Goal: Information Seeking & Learning: Learn about a topic

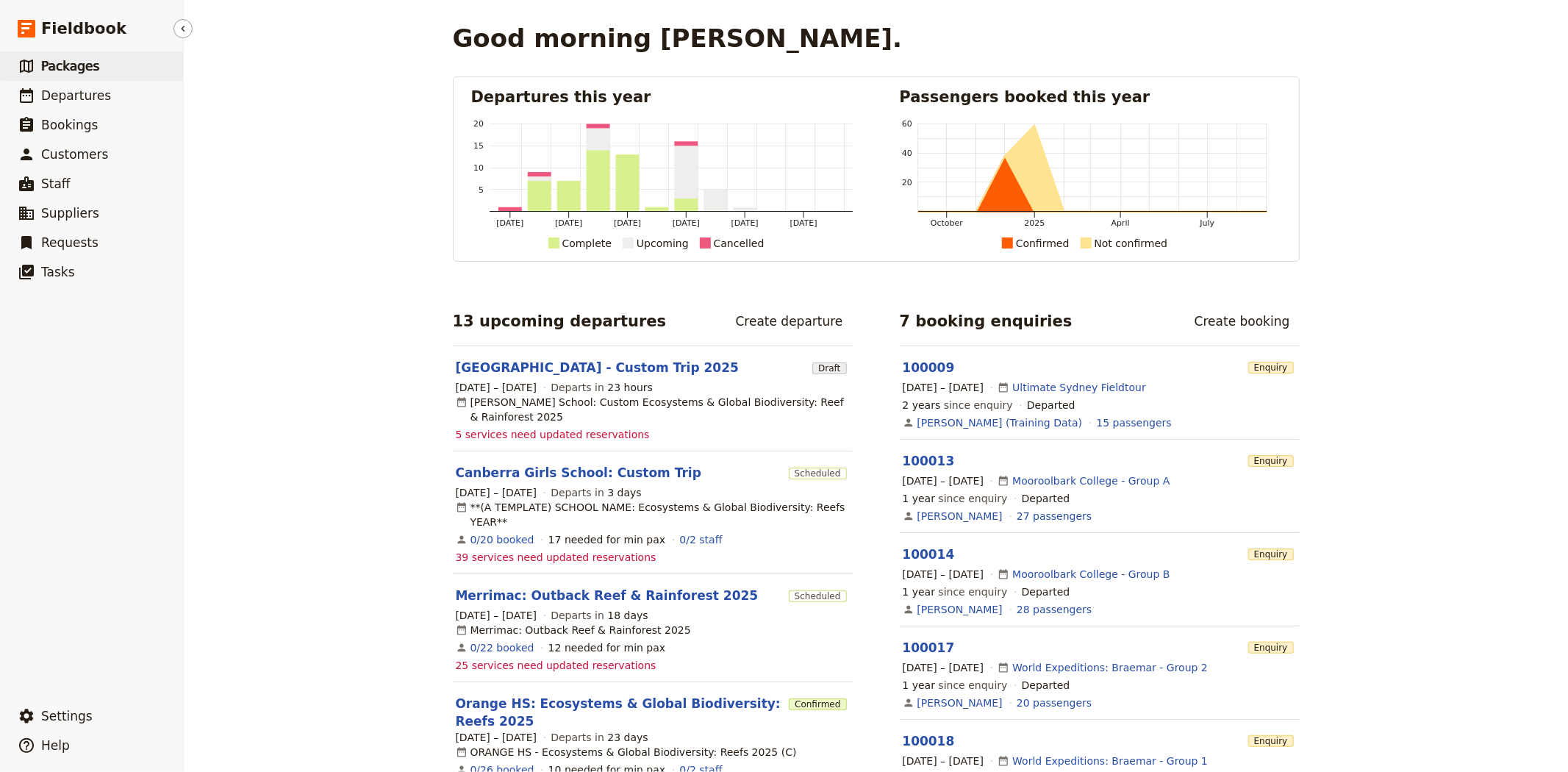
click at [86, 67] on span "Packages" at bounding box center [70, 66] width 58 height 15
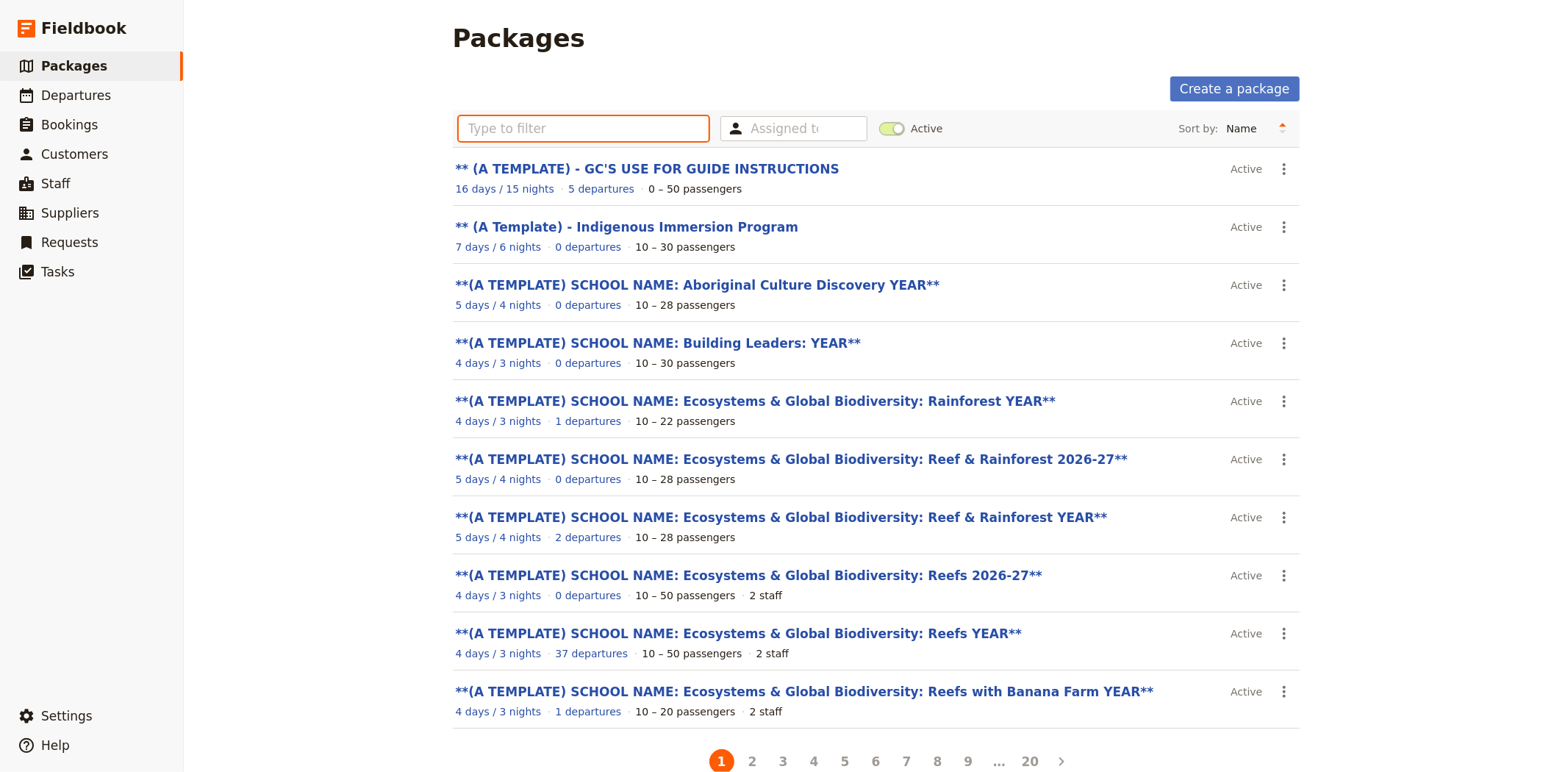
click at [569, 129] on input "text" at bounding box center [584, 129] width 251 height 25
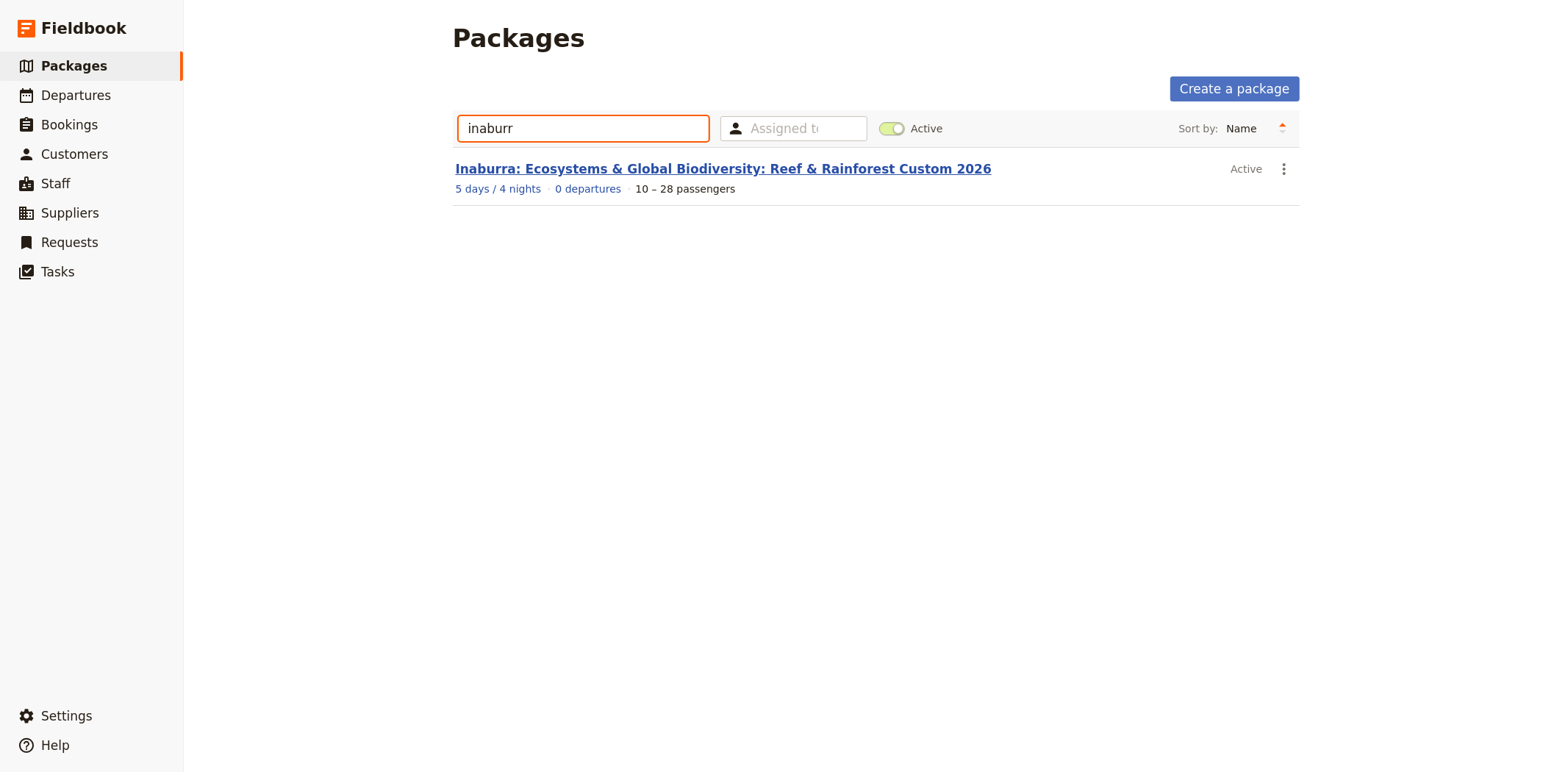
type input "inaburr"
click at [601, 170] on link "Inaburra: Ecosystems & Global Biodiversity: Reef & Rainforest Custom 2026" at bounding box center [724, 168] width 536 height 15
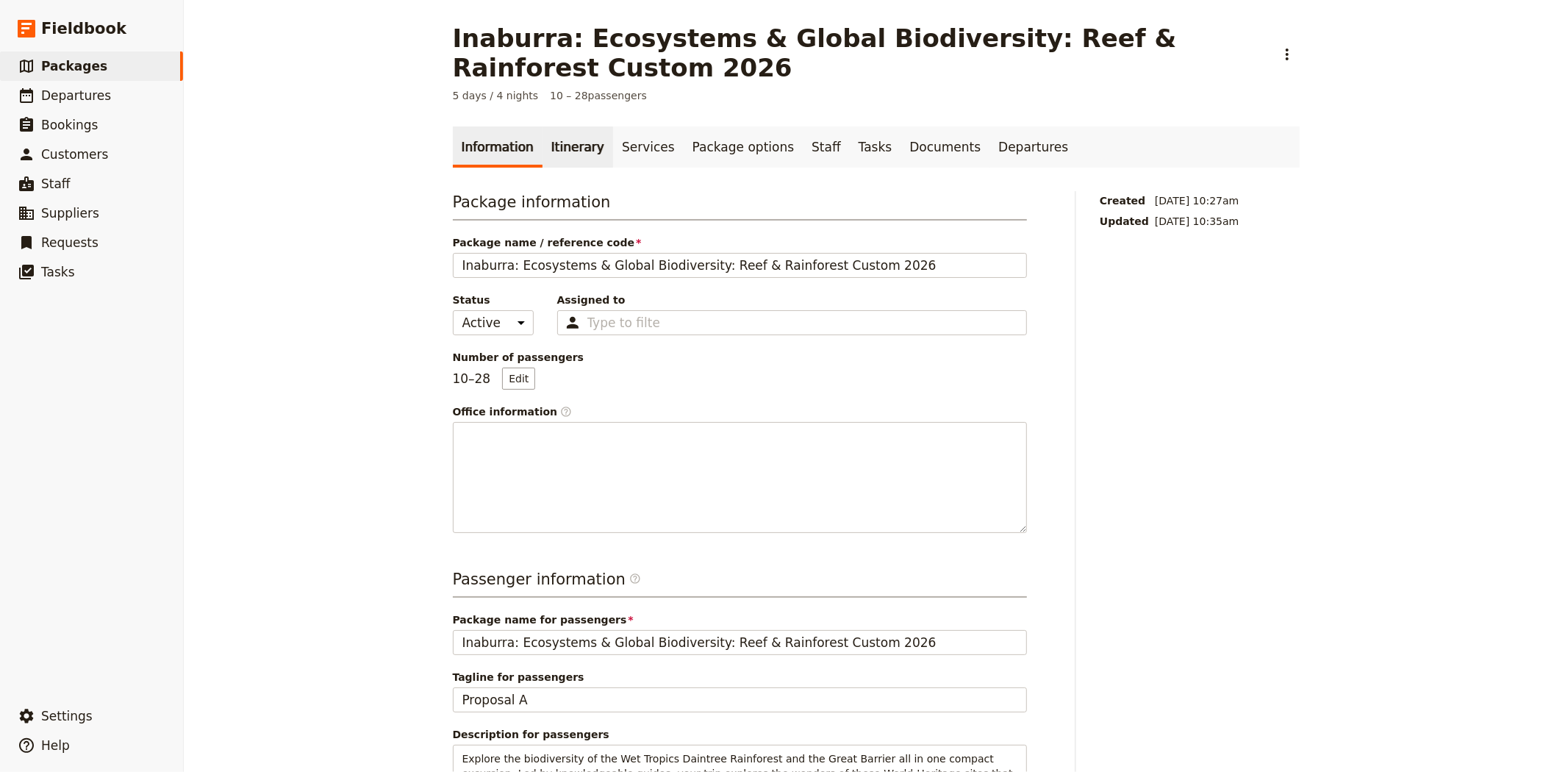
click at [554, 147] on link "Itinerary" at bounding box center [577, 146] width 71 height 41
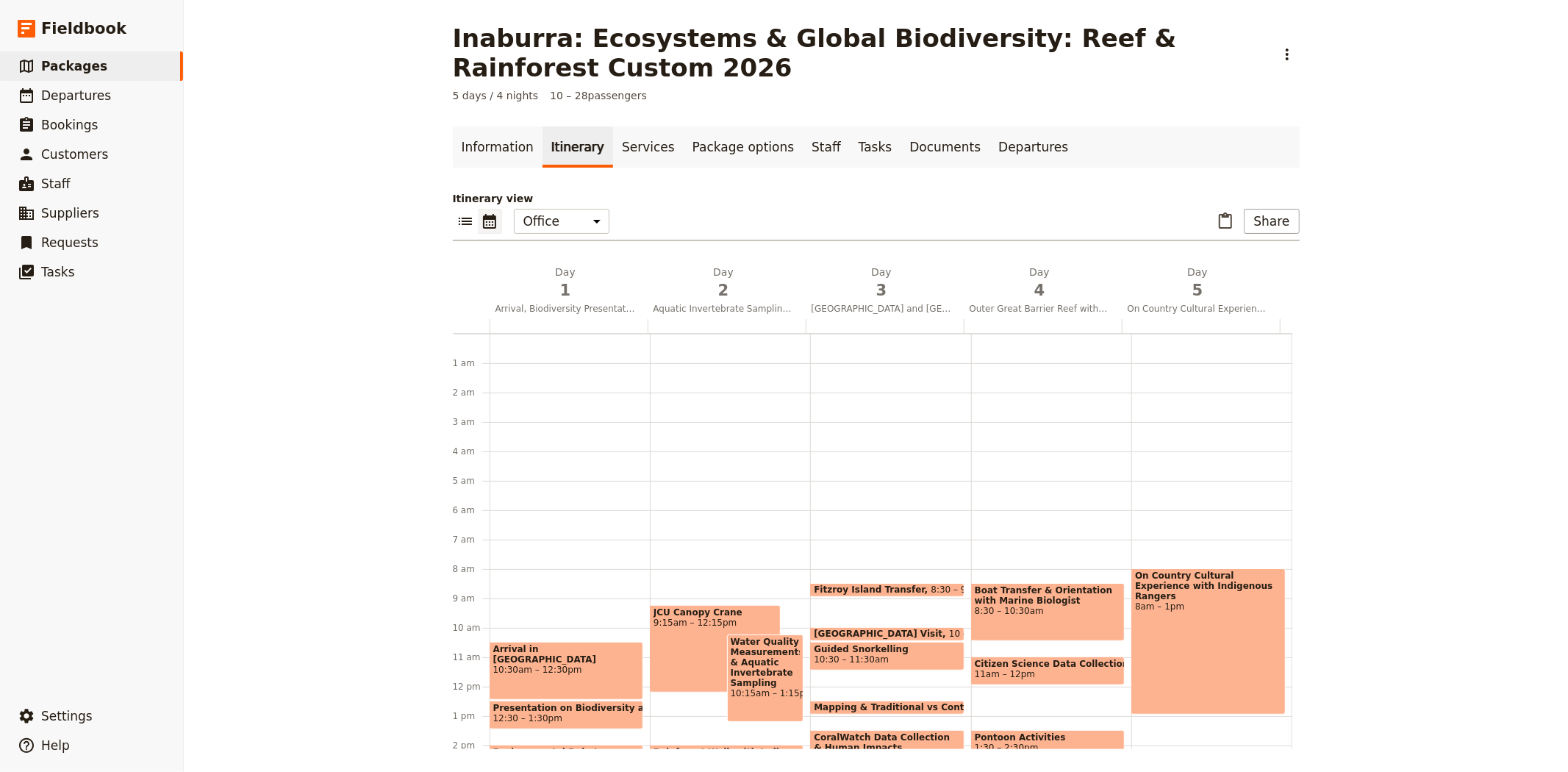
scroll to position [191, 0]
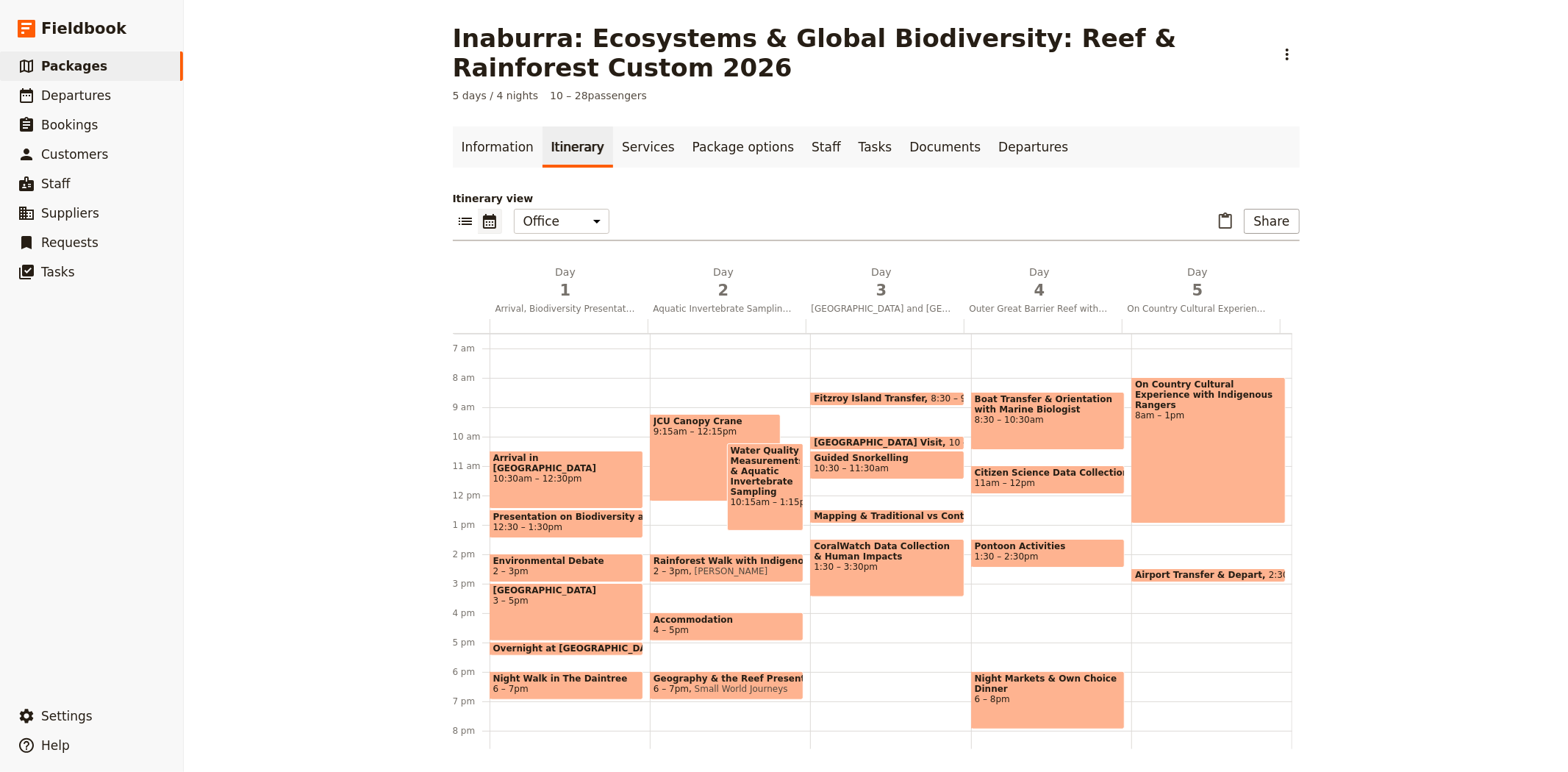
click at [531, 596] on span "[GEOGRAPHIC_DATA]" at bounding box center [566, 591] width 146 height 10
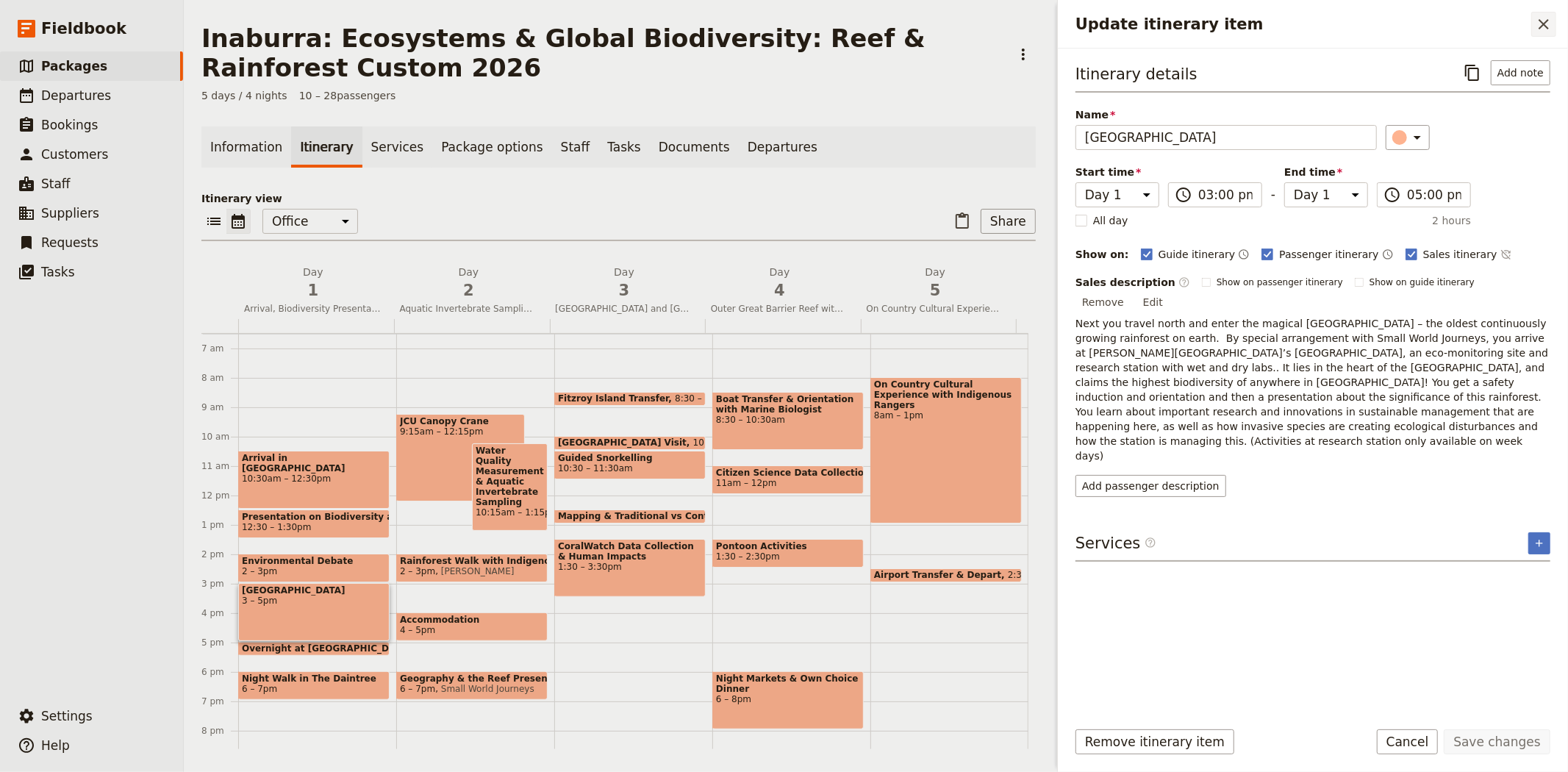
click at [1556, 18] on button "​" at bounding box center [1543, 24] width 25 height 25
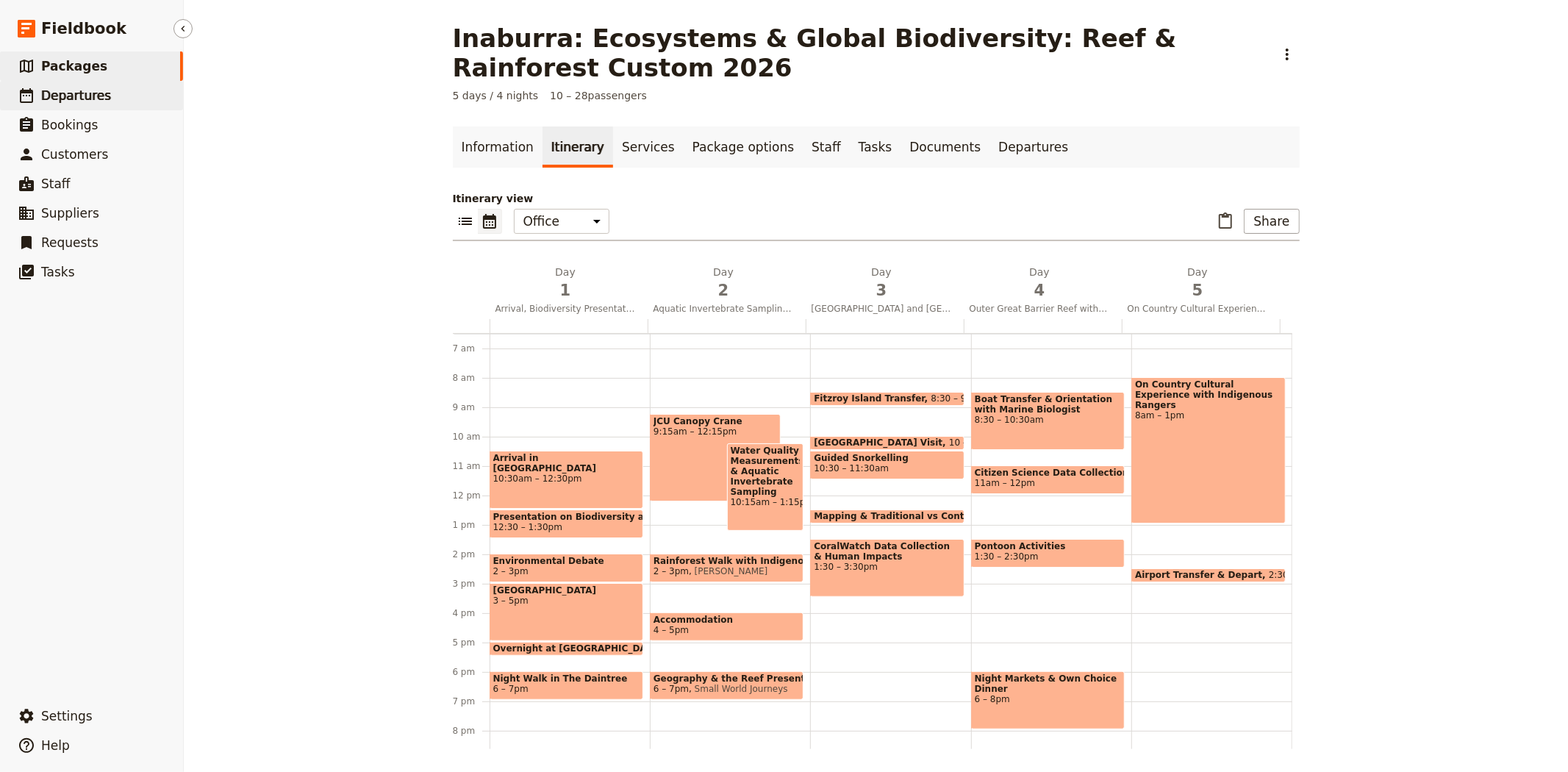
click at [75, 99] on span "Departures" at bounding box center [76, 96] width 70 height 15
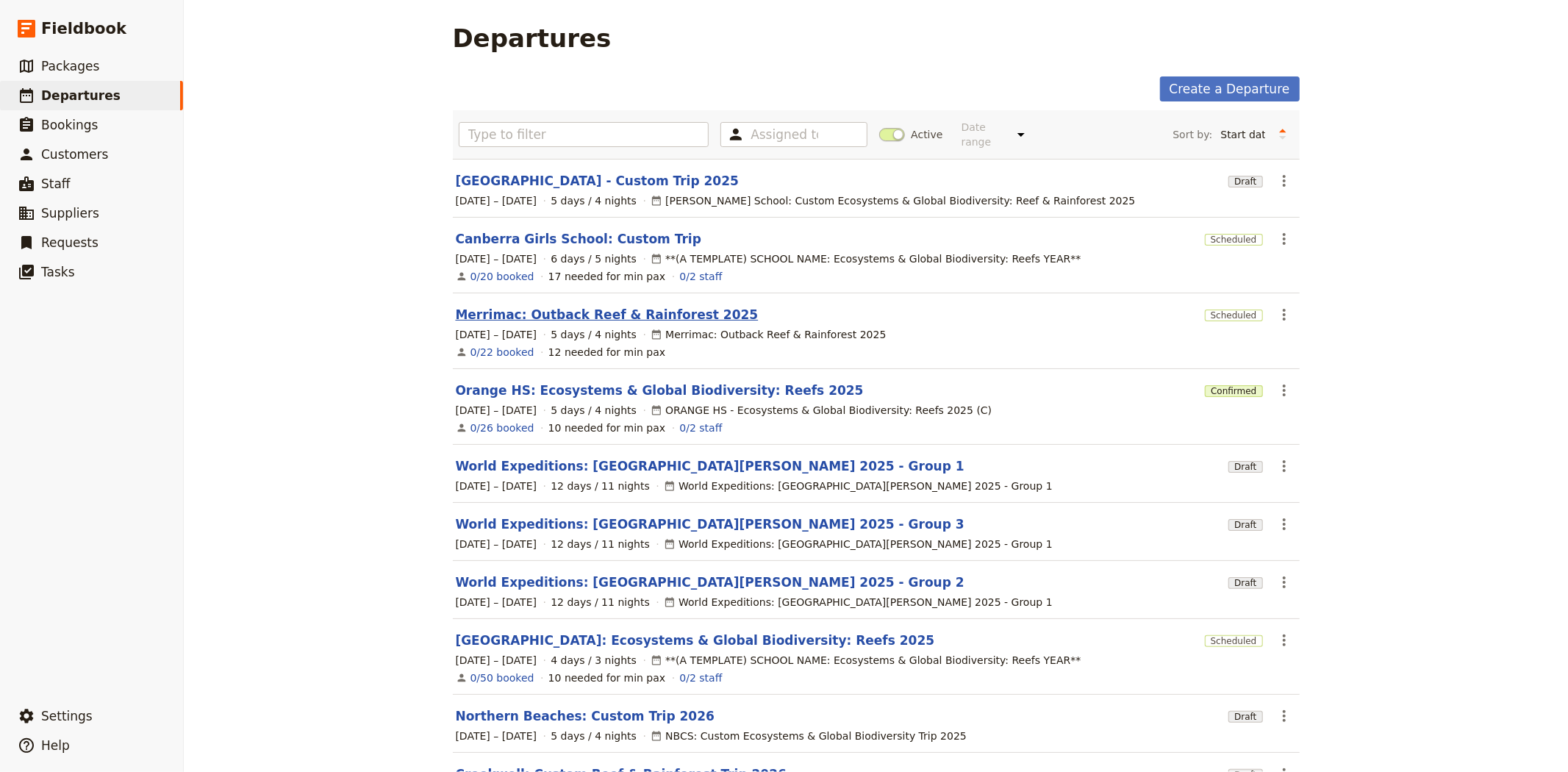
click at [517, 306] on link "Merrimac: Outback Reef & Rainforest 2025" at bounding box center [607, 315] width 303 height 18
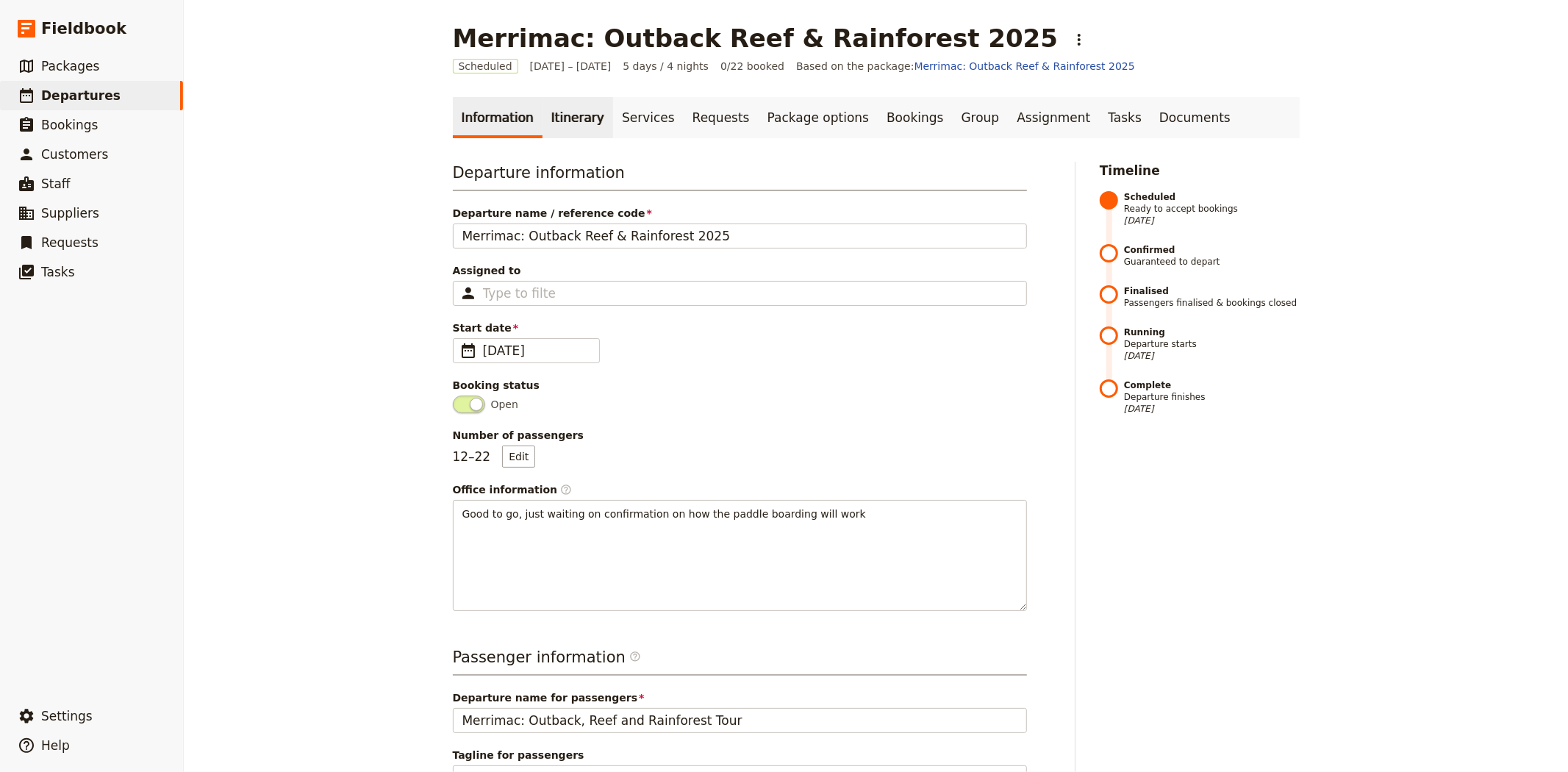
click at [550, 117] on link "Itinerary" at bounding box center [577, 117] width 71 height 41
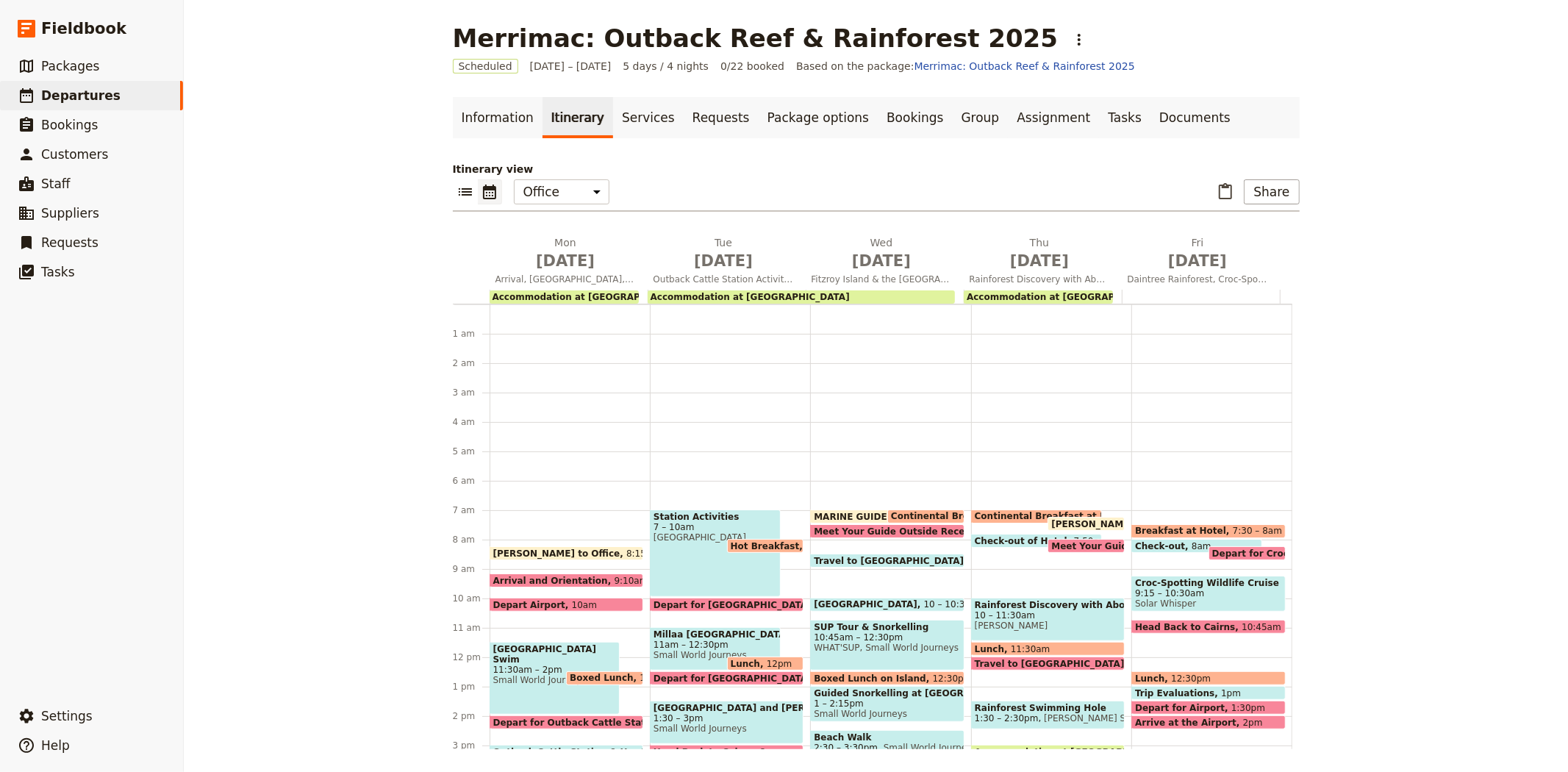
scroll to position [191, 0]
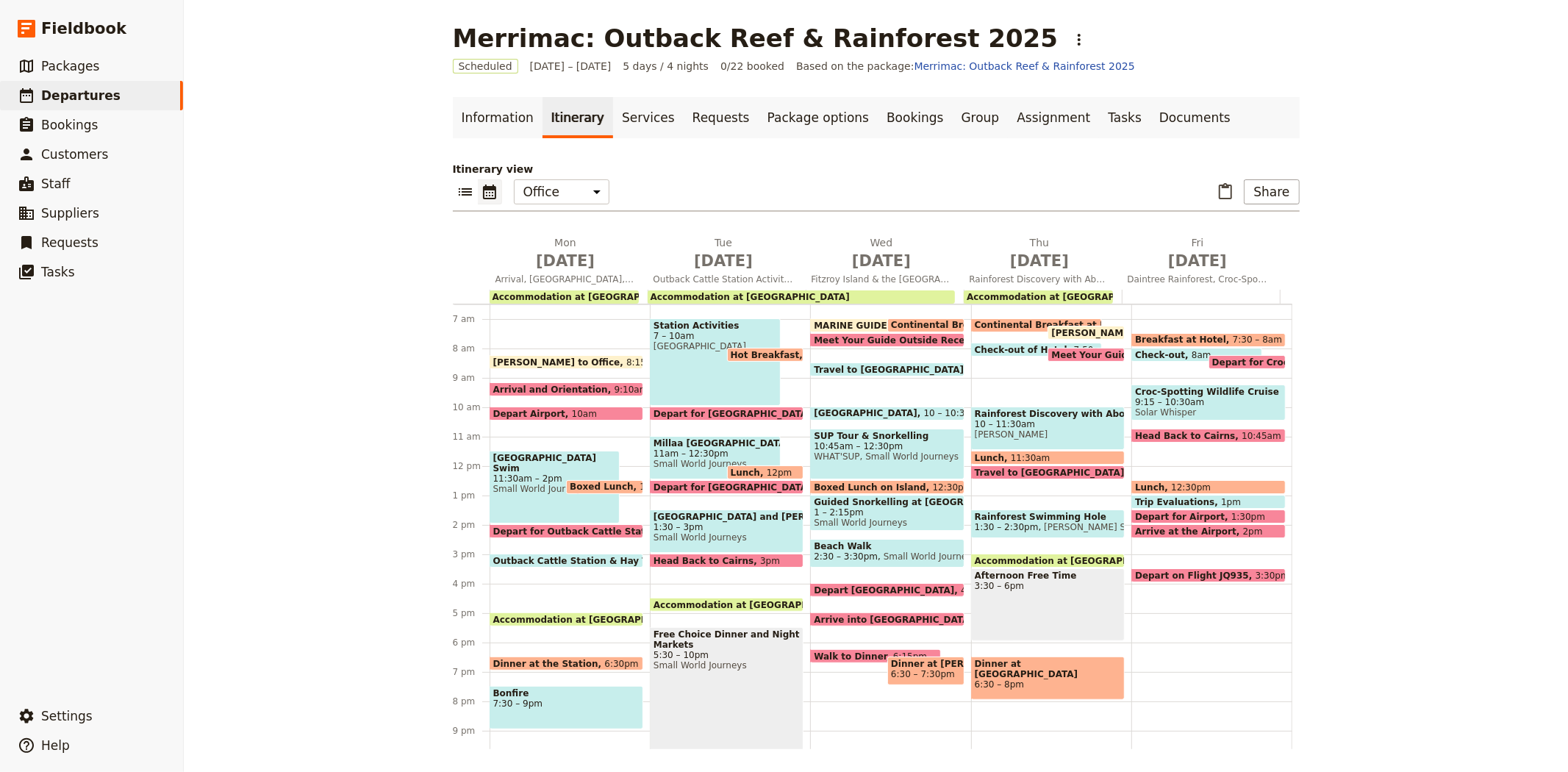
click at [536, 527] on span "Depart for Outback Cattle Station" at bounding box center [580, 532] width 174 height 10
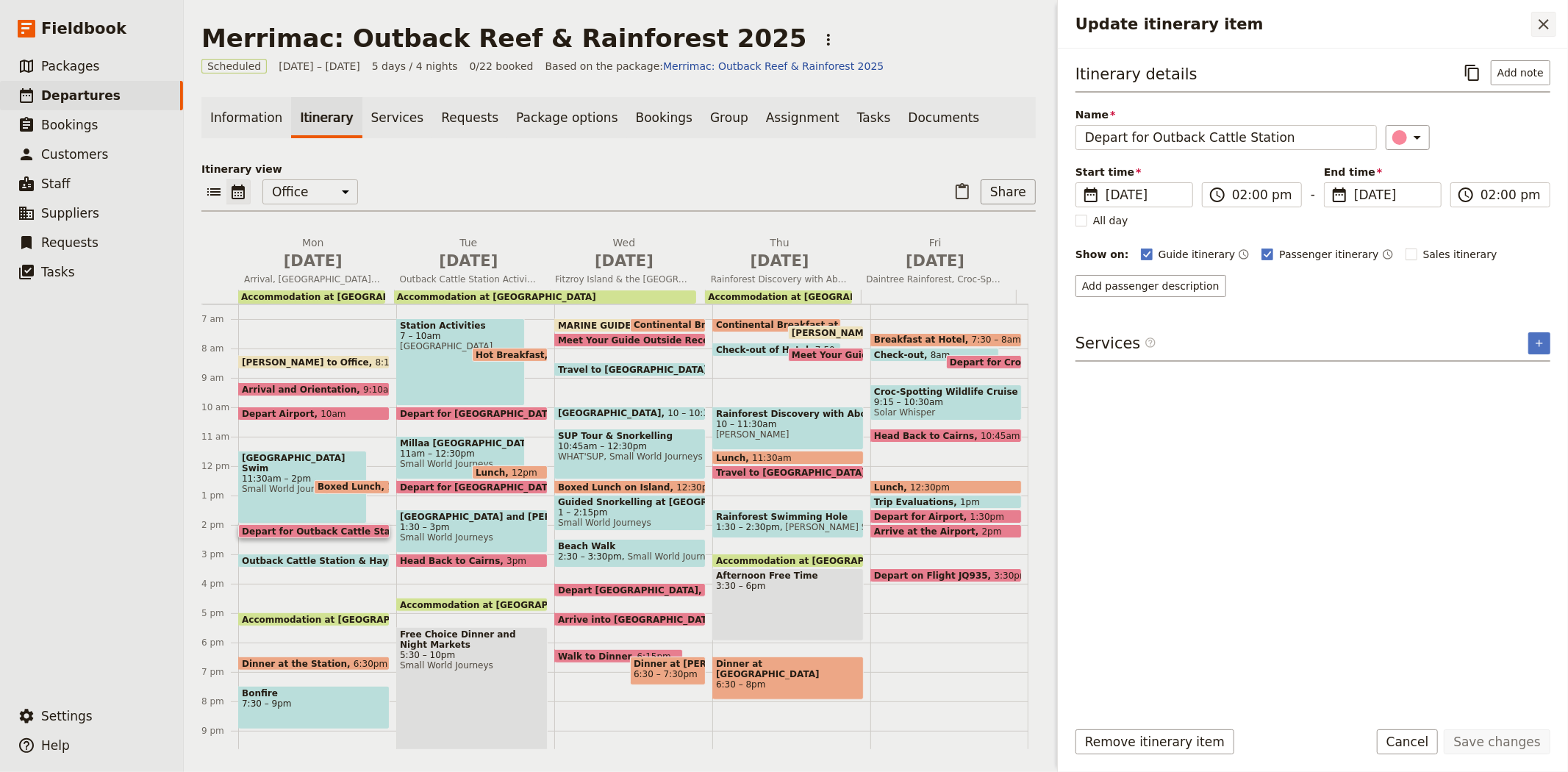
click at [1541, 20] on icon "Close drawer" at bounding box center [1544, 25] width 18 height 18
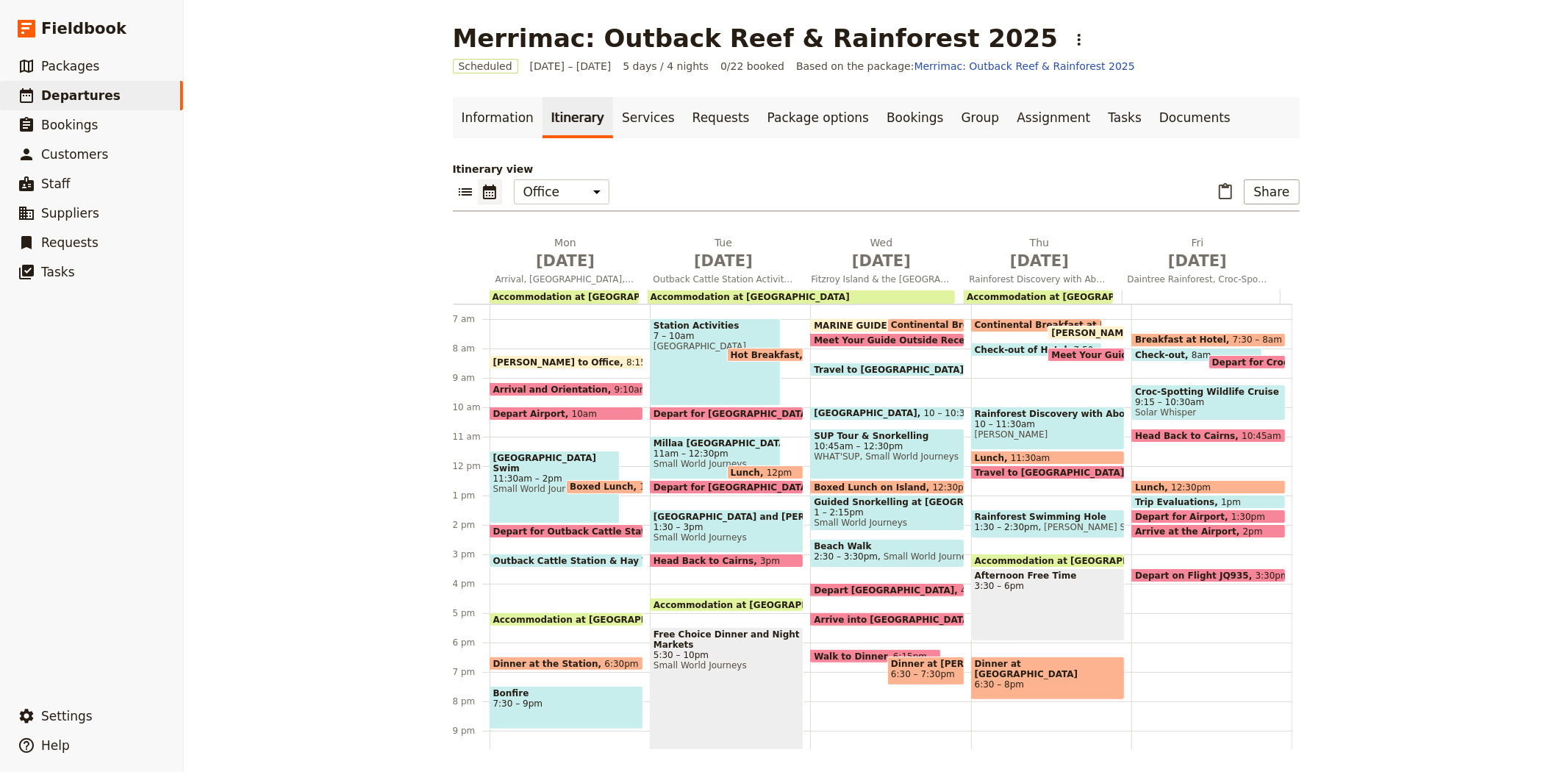
click at [543, 556] on span "Outback Cattle Station & Hay Truck Ride" at bounding box center [597, 561] width 207 height 10
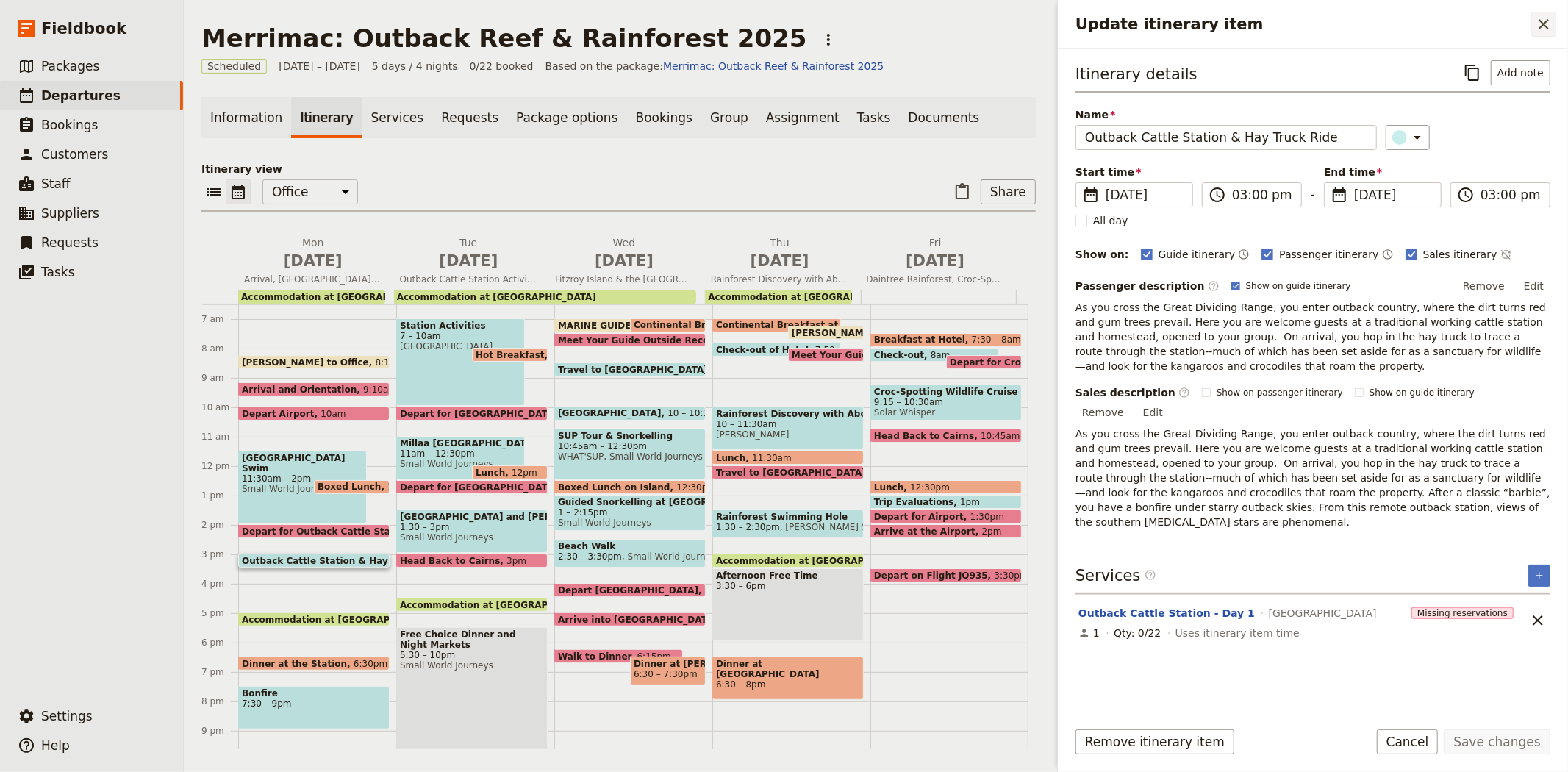
click at [1542, 32] on icon "Close drawer" at bounding box center [1544, 25] width 18 height 18
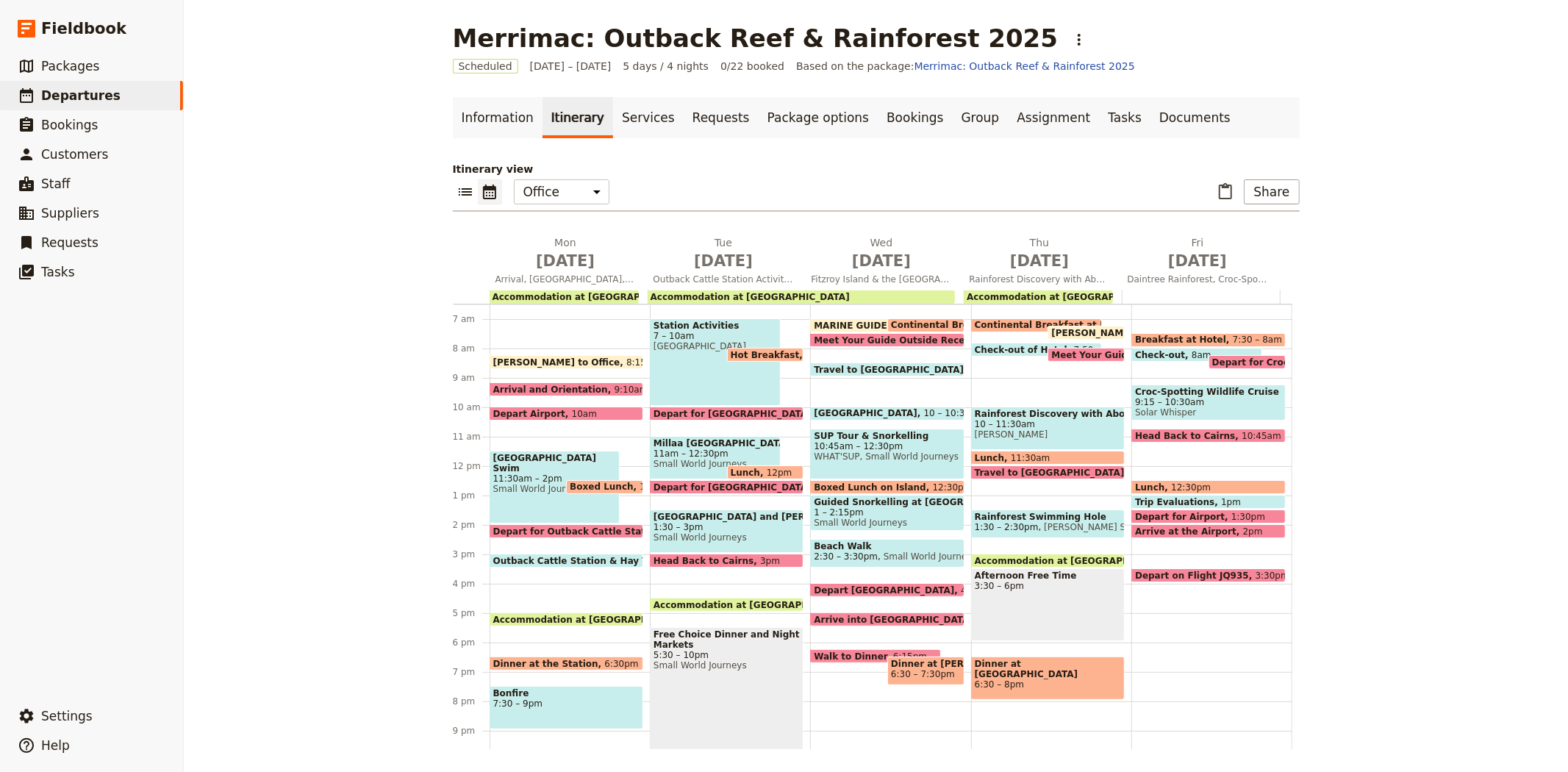
click at [525, 557] on span "Outback Cattle Station & Hay Truck Ride" at bounding box center [597, 561] width 207 height 10
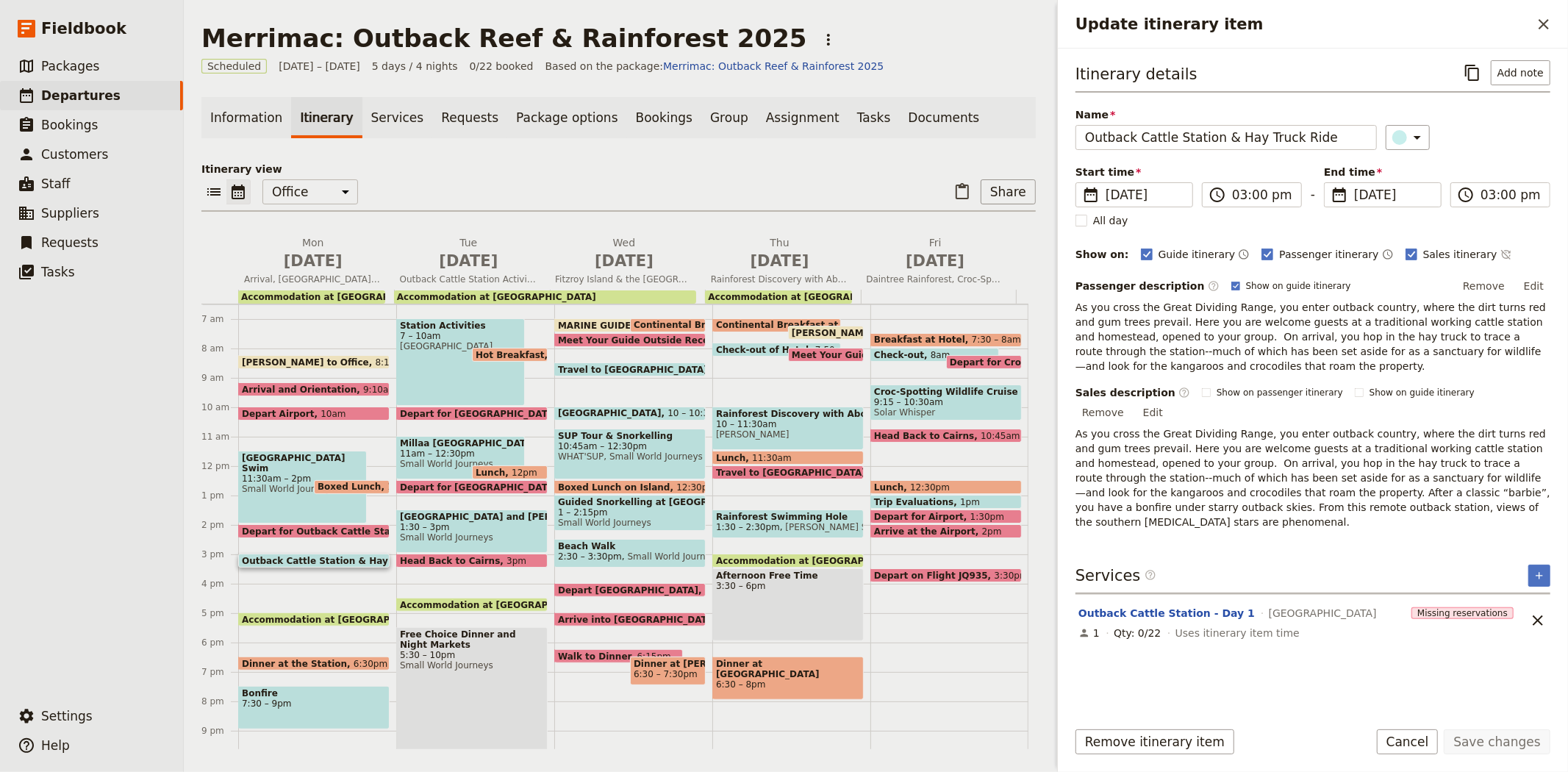
click at [366, 527] on span "Depart for Outback Cattle Station" at bounding box center [329, 532] width 174 height 10
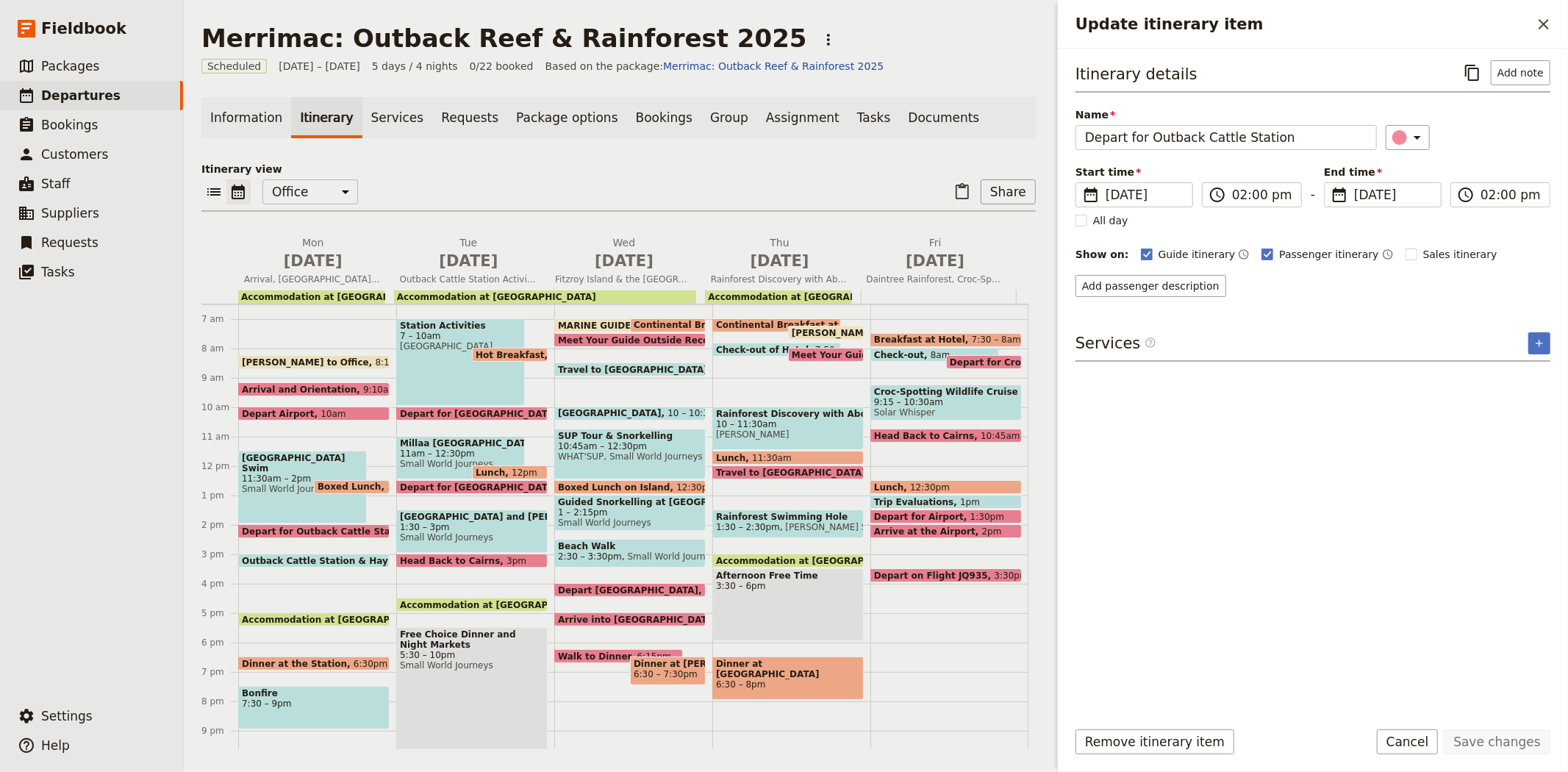
click at [282, 556] on span "Outback Cattle Station & Hay Truck Ride" at bounding box center [345, 561] width 207 height 10
